Goal: Task Accomplishment & Management: Manage account settings

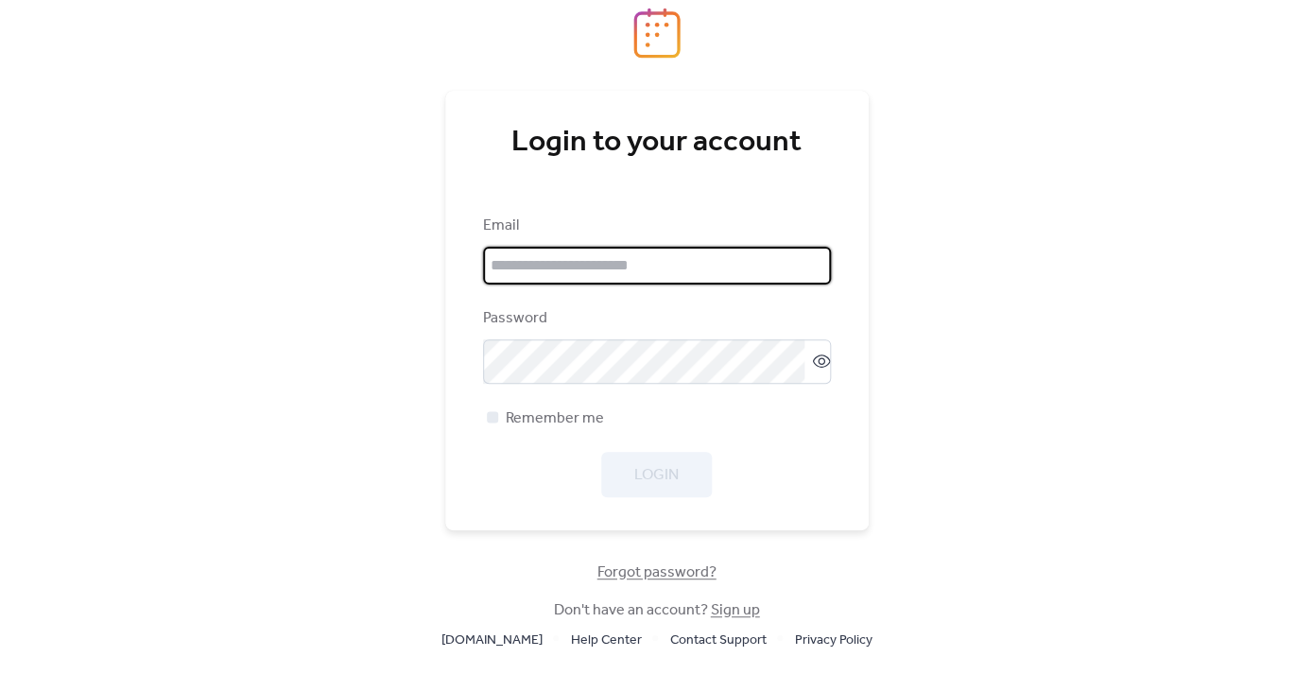
click at [719, 265] on input "email" at bounding box center [657, 266] width 348 height 38
type input "**********"
click at [818, 365] on icon at bounding box center [822, 361] width 8 height 8
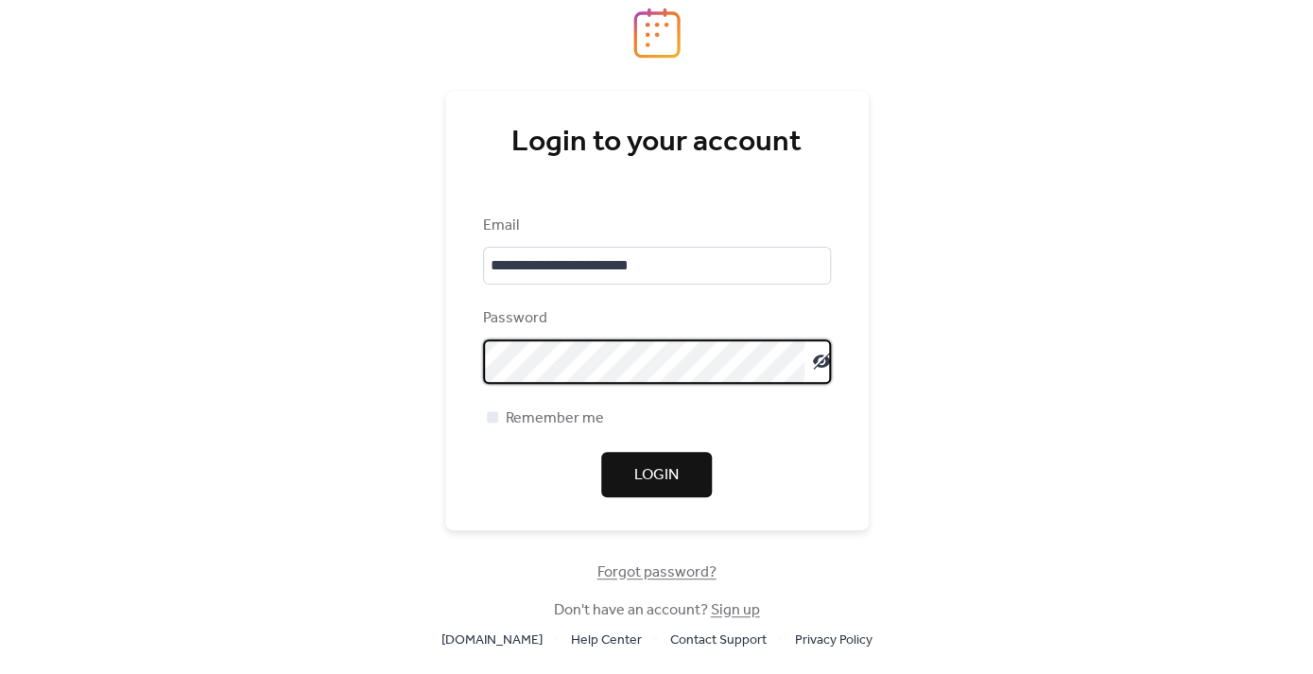
click at [654, 484] on span "Login" at bounding box center [656, 475] width 44 height 23
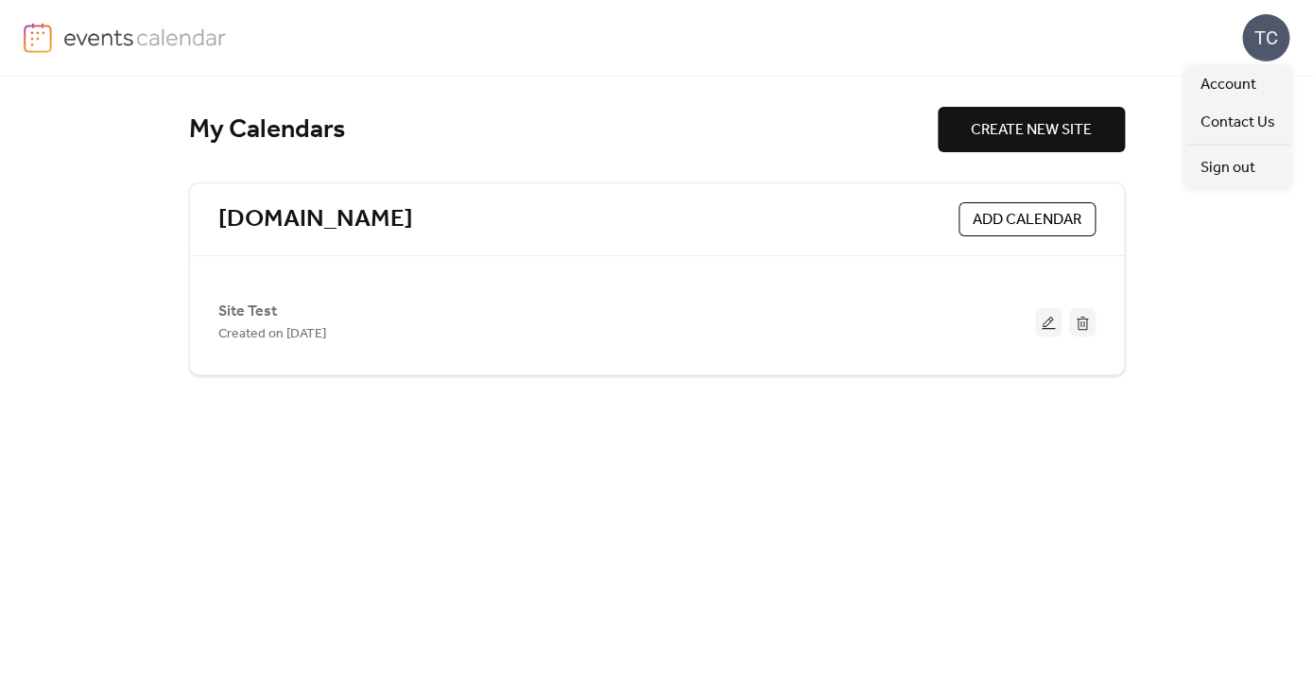
click at [1265, 47] on div "TC" at bounding box center [1265, 37] width 47 height 47
click at [1234, 90] on span "Account" at bounding box center [1229, 85] width 56 height 23
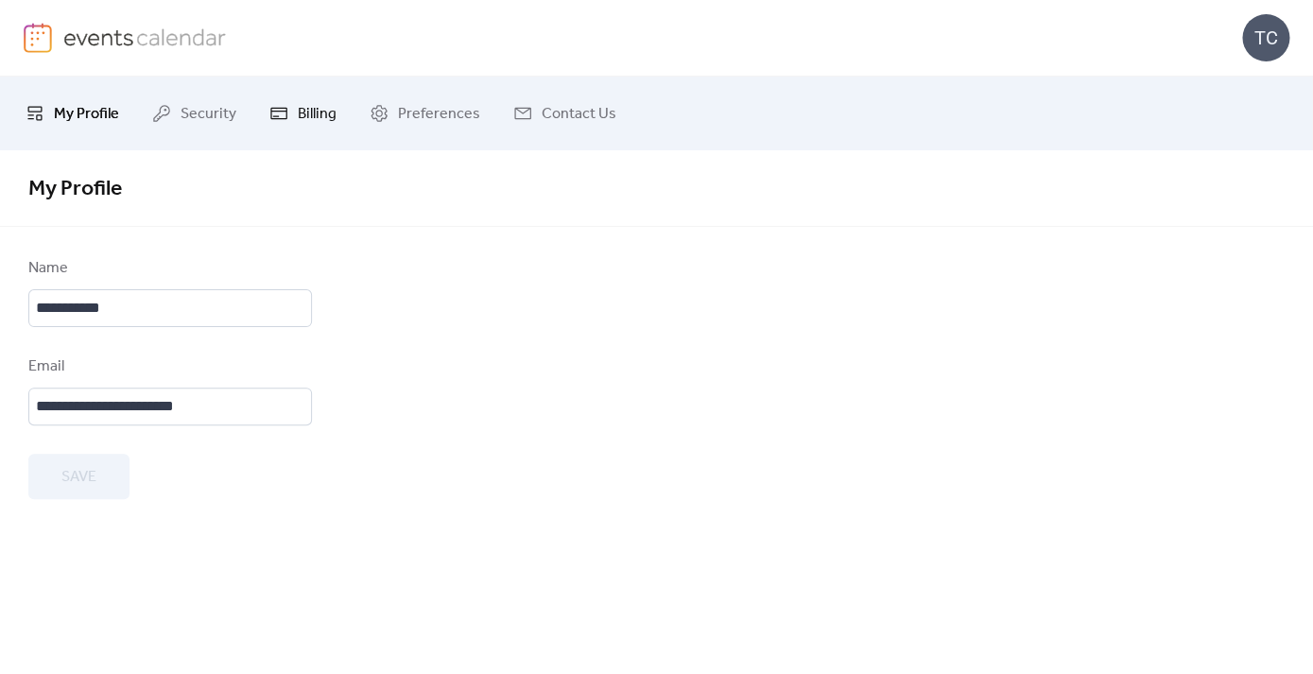
click at [286, 112] on icon at bounding box center [278, 113] width 19 height 19
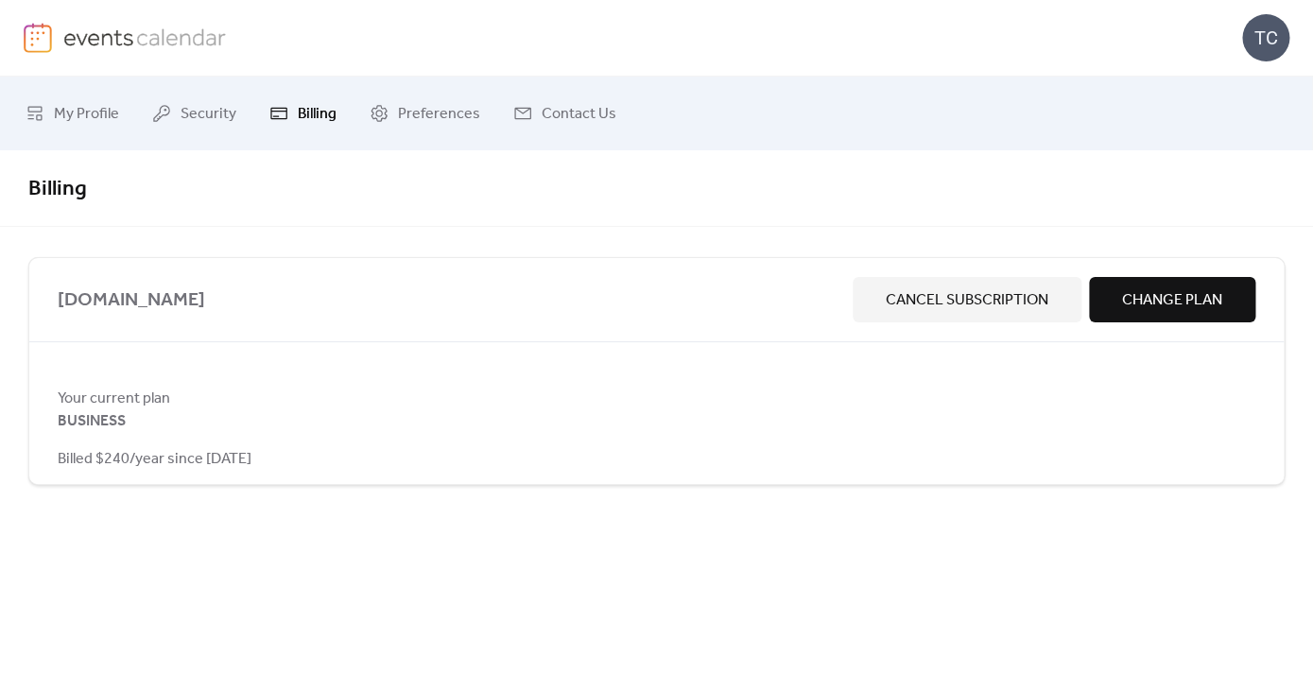
click at [913, 297] on span "Cancel Subscription" at bounding box center [967, 300] width 163 height 23
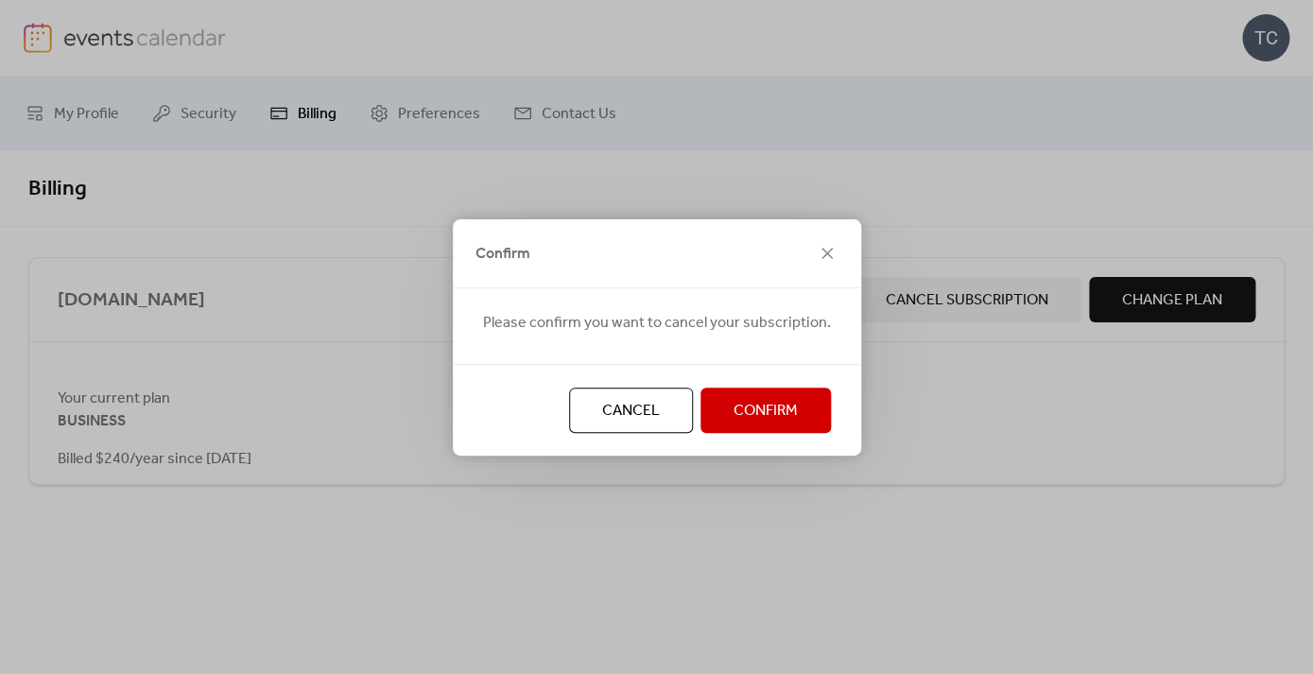
click at [747, 417] on span "Confirm" at bounding box center [766, 411] width 64 height 23
